Goal: Information Seeking & Learning: Learn about a topic

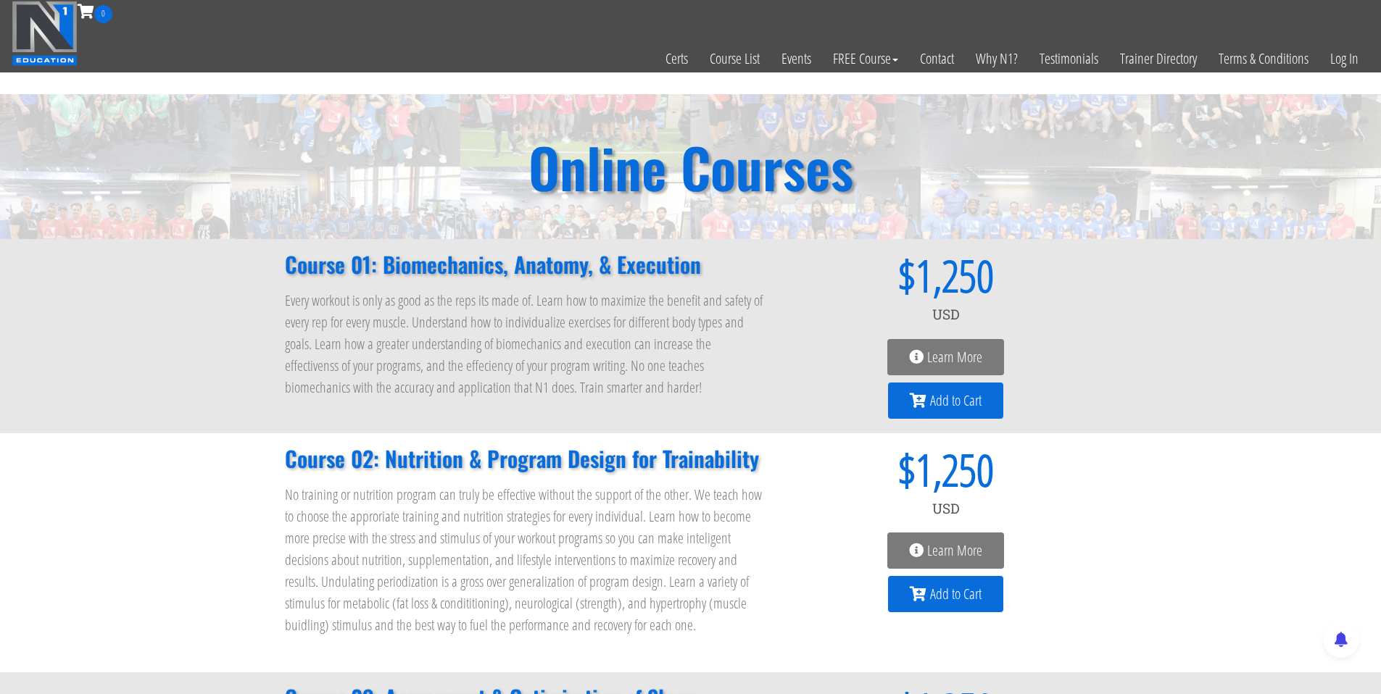
drag, startPoint x: 273, startPoint y: 266, endPoint x: 426, endPoint y: 266, distance: 152.9
click at [286, 266] on div "Course 01: Biomechanics, Anatomy, & Execution Every workout is only as good as …" at bounding box center [690, 336] width 1381 height 194
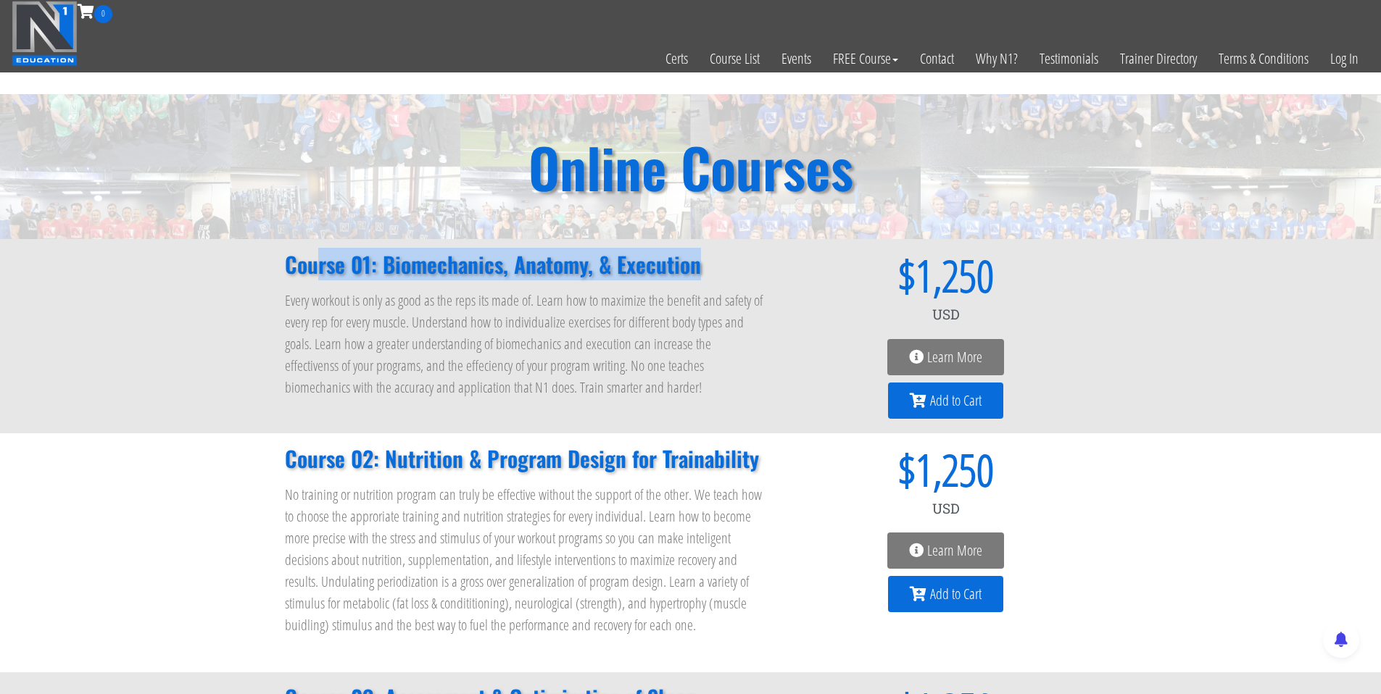
drag, startPoint x: 426, startPoint y: 266, endPoint x: 713, endPoint y: 268, distance: 287.0
click at [713, 268] on h2 "Course 01: Biomechanics, Anatomy, & Execution" at bounding box center [525, 265] width 481 height 22
copy h2 "rse 01: Biomechanics, Anatomy, & Execution"
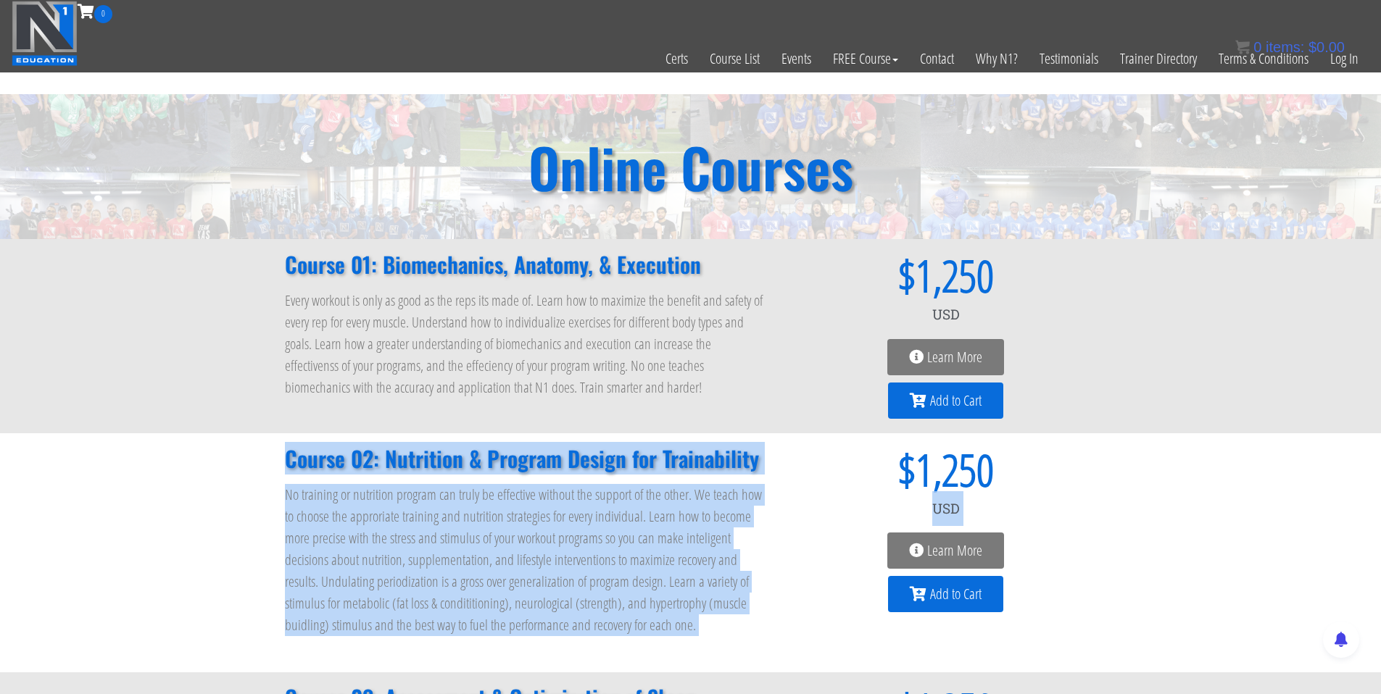
drag, startPoint x: 280, startPoint y: 458, endPoint x: 791, endPoint y: 464, distance: 511.7
click at [791, 464] on div "Course 02: Nutrition & Program Design for Trainability No training or nutrition…" at bounding box center [691, 552] width 826 height 239
click at [704, 464] on h2 "Course 02: Nutrition & Program Design for Trainability" at bounding box center [525, 459] width 481 height 22
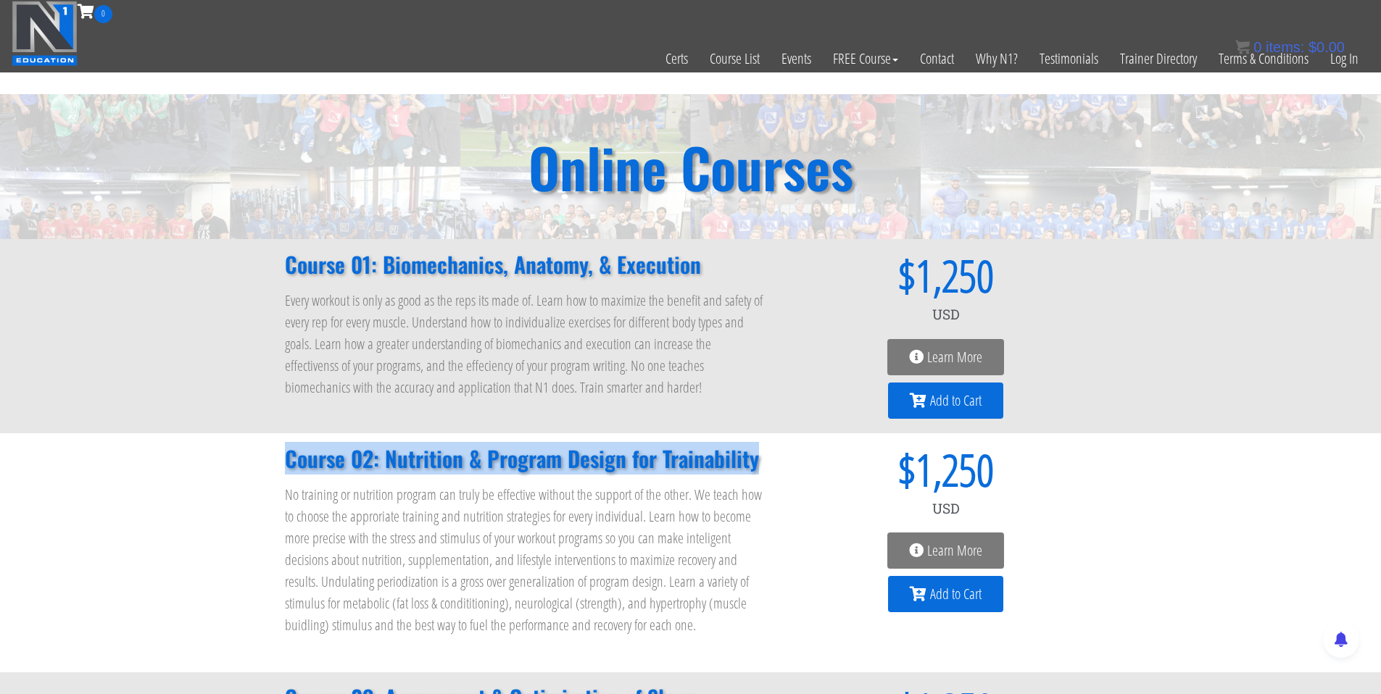
drag, startPoint x: 756, startPoint y: 459, endPoint x: 285, endPoint y: 451, distance: 471.2
click at [285, 451] on h2 "Course 02: Nutrition & Program Design for Trainability" at bounding box center [525, 459] width 481 height 22
copy h2 "Course 02: Nutrition & Program Design for Trainability"
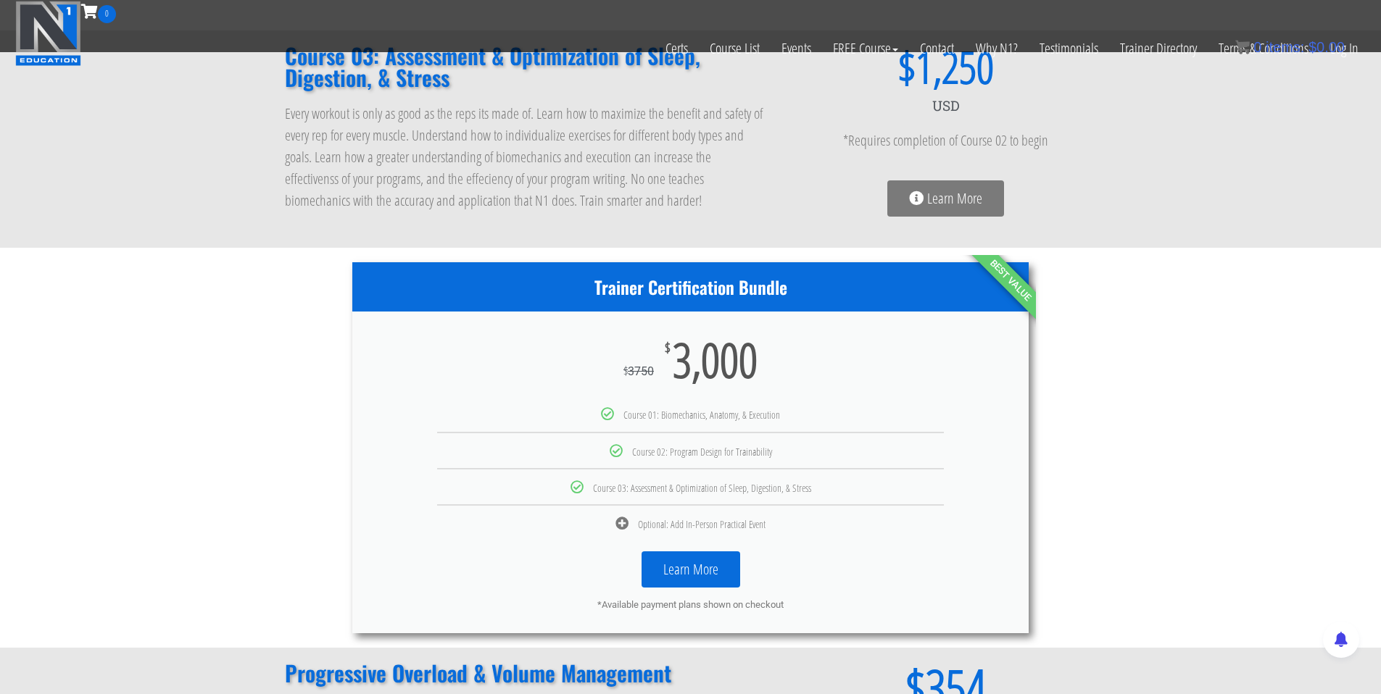
scroll to position [386, 0]
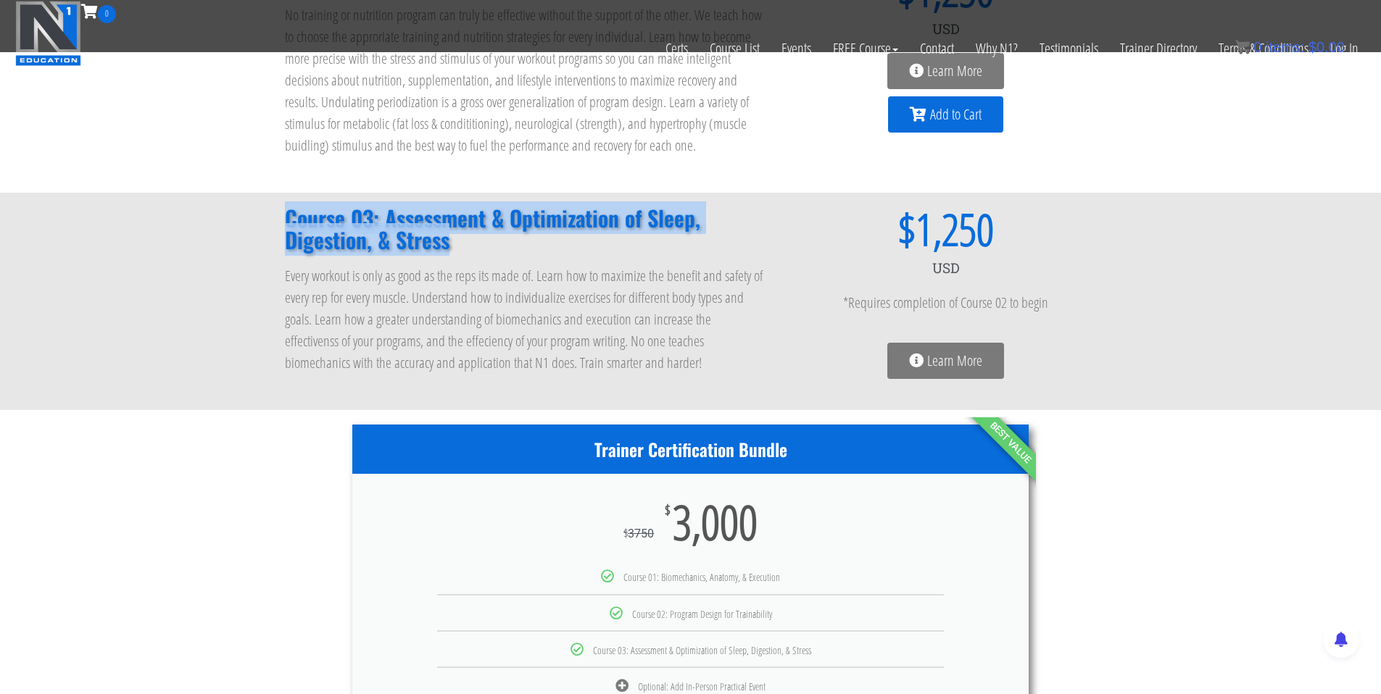
drag, startPoint x: 279, startPoint y: 219, endPoint x: 446, endPoint y: 246, distance: 168.8
click at [446, 246] on div "Course 03: Assessment & Optimization of Sleep, Digestion, & Stress Every workou…" at bounding box center [526, 301] width 496 height 203
copy h2 "Course 03: Assessment & Optimization of Sleep, Digestion, & Stress"
